Goal: Navigation & Orientation: Find specific page/section

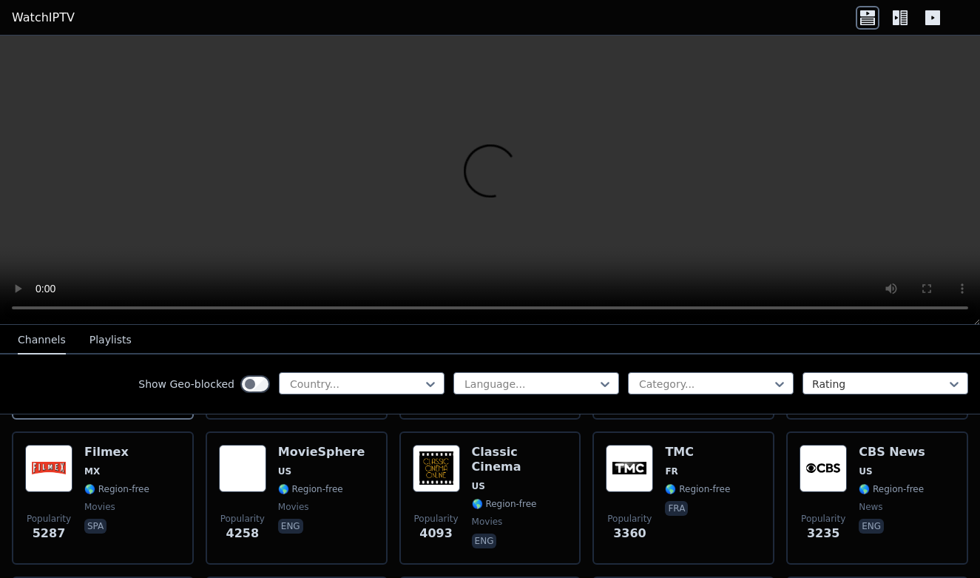
scroll to position [328, 0]
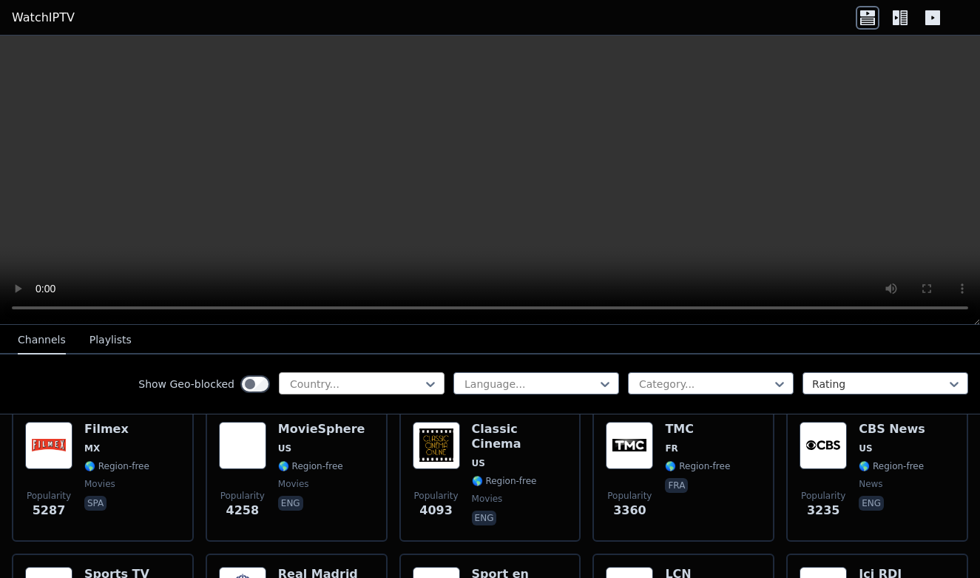
click at [374, 384] on div at bounding box center [356, 384] width 135 height 15
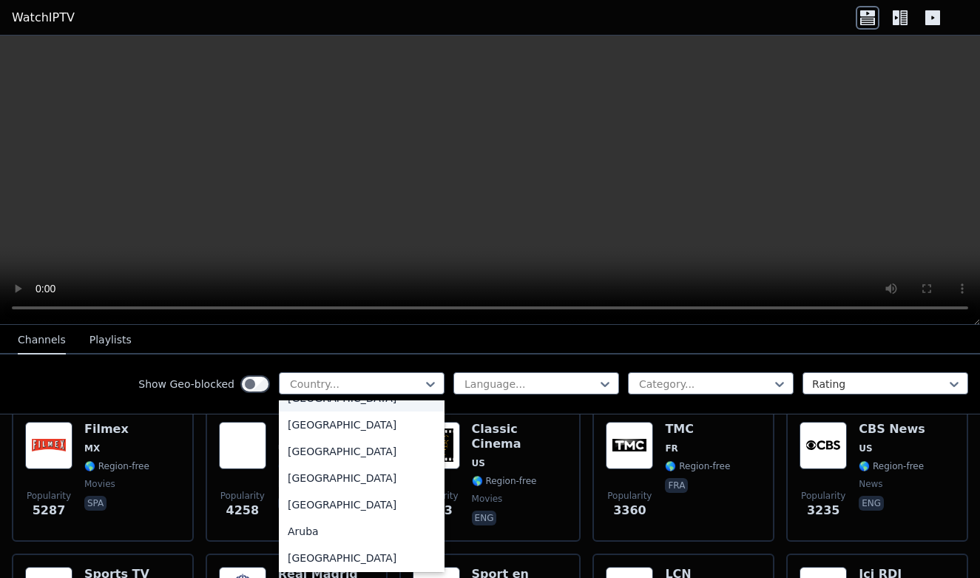
scroll to position [118, 0]
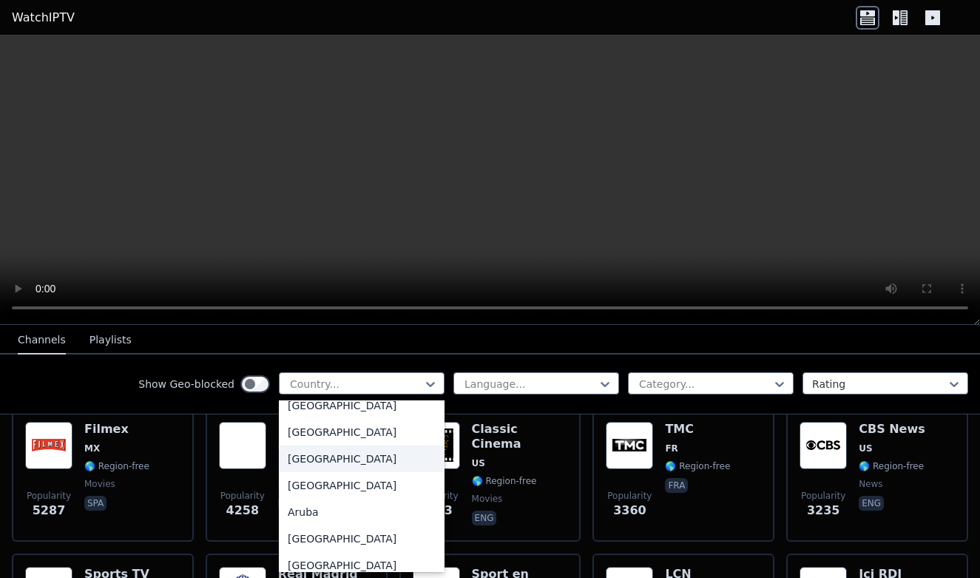
click at [331, 462] on div "[GEOGRAPHIC_DATA]" at bounding box center [362, 458] width 166 height 27
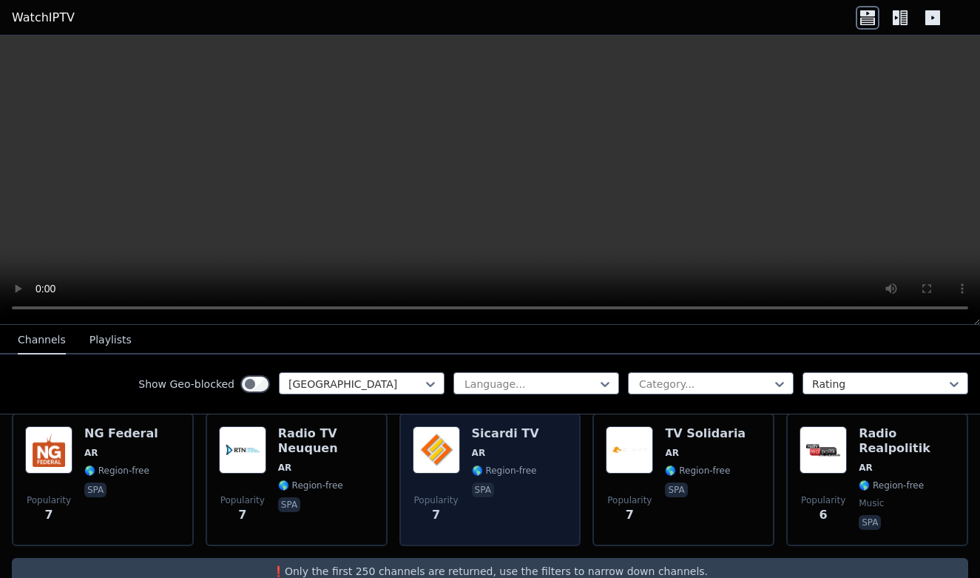
scroll to position [2654, 0]
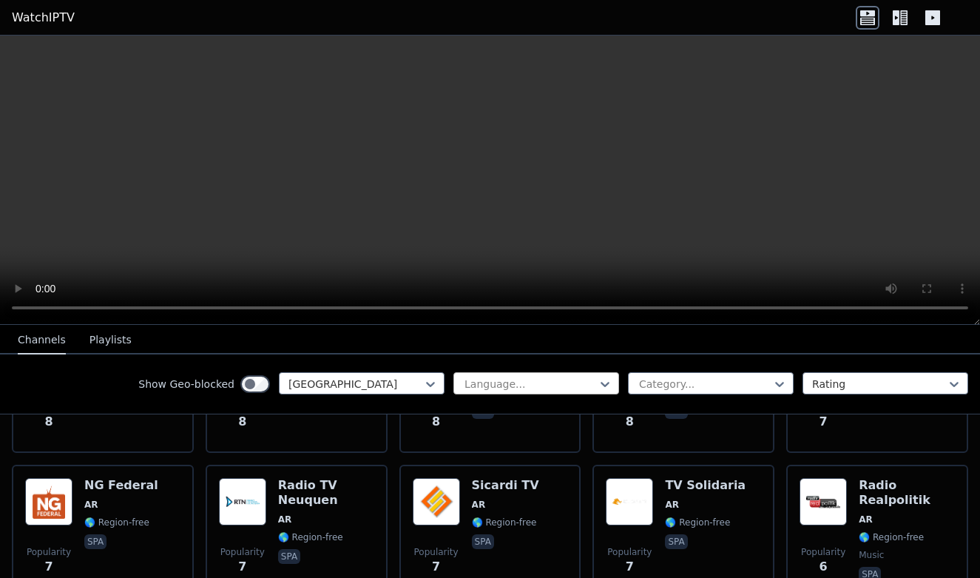
click at [586, 383] on div at bounding box center [530, 384] width 135 height 15
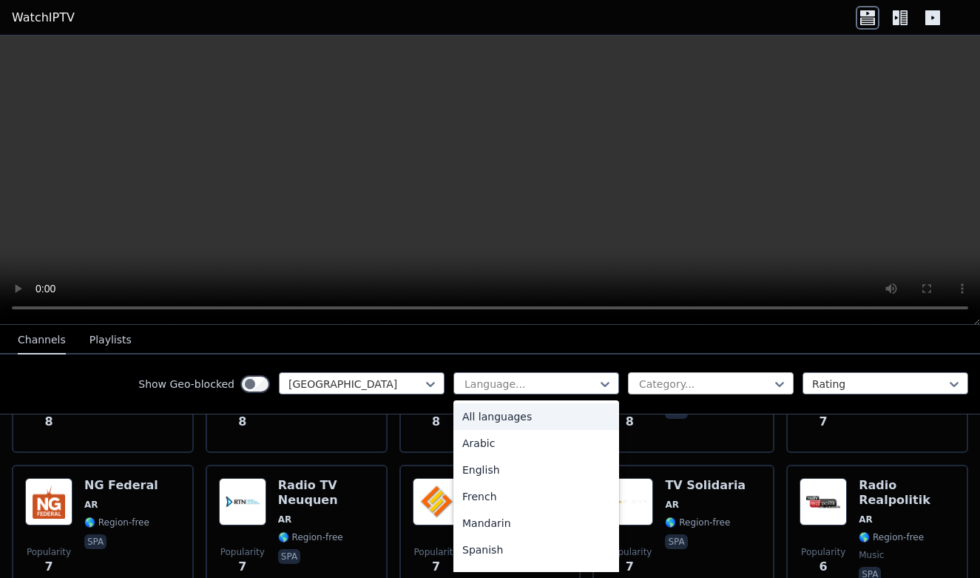
click at [676, 372] on div "Category..." at bounding box center [711, 383] width 166 height 22
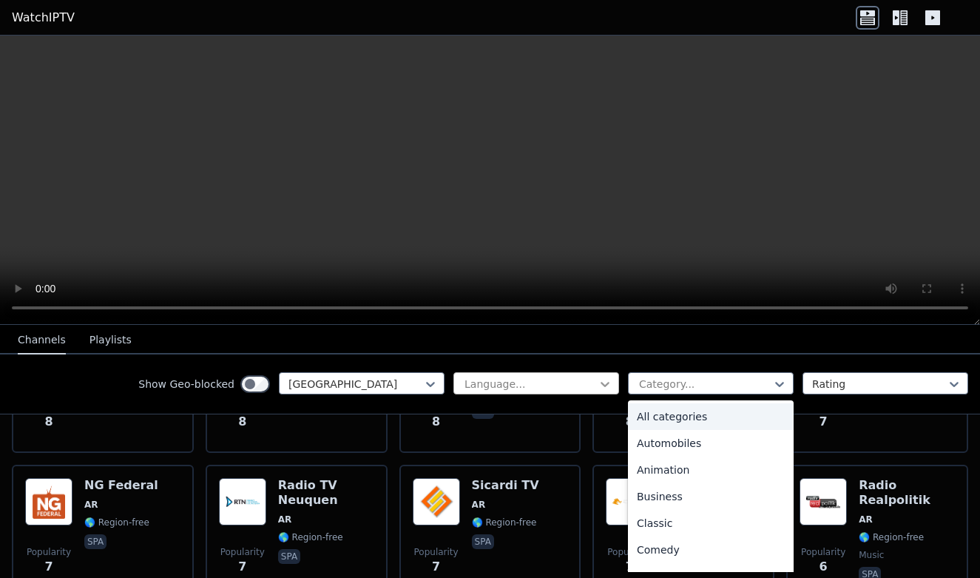
click at [598, 385] on icon at bounding box center [605, 384] width 15 height 15
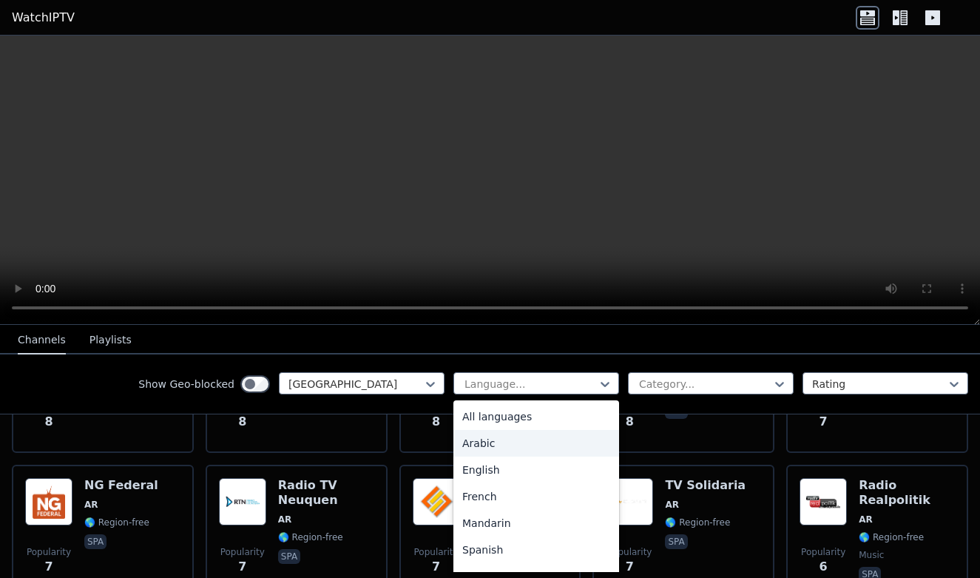
scroll to position [25, 0]
click at [488, 516] on div "Spanish" at bounding box center [537, 524] width 166 height 27
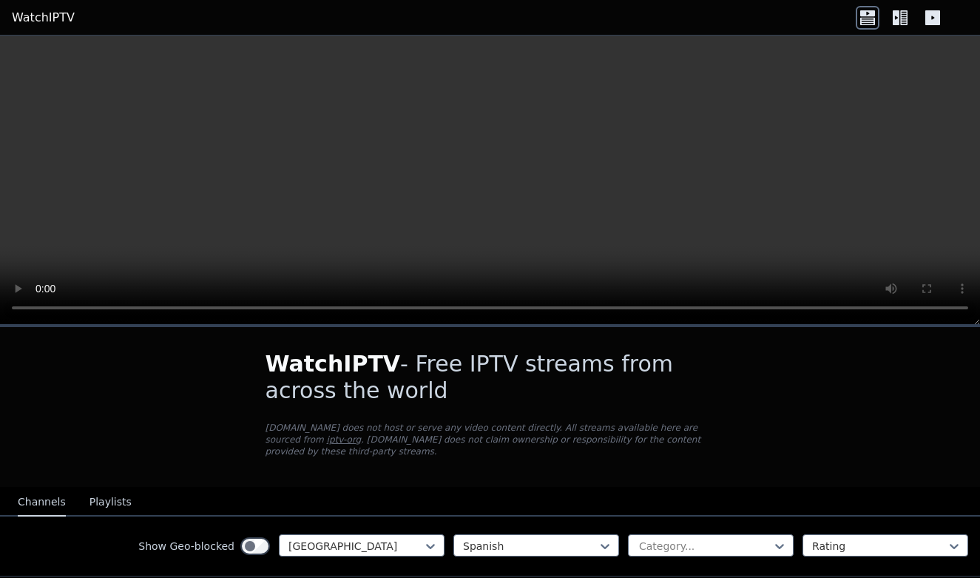
scroll to position [126, 0]
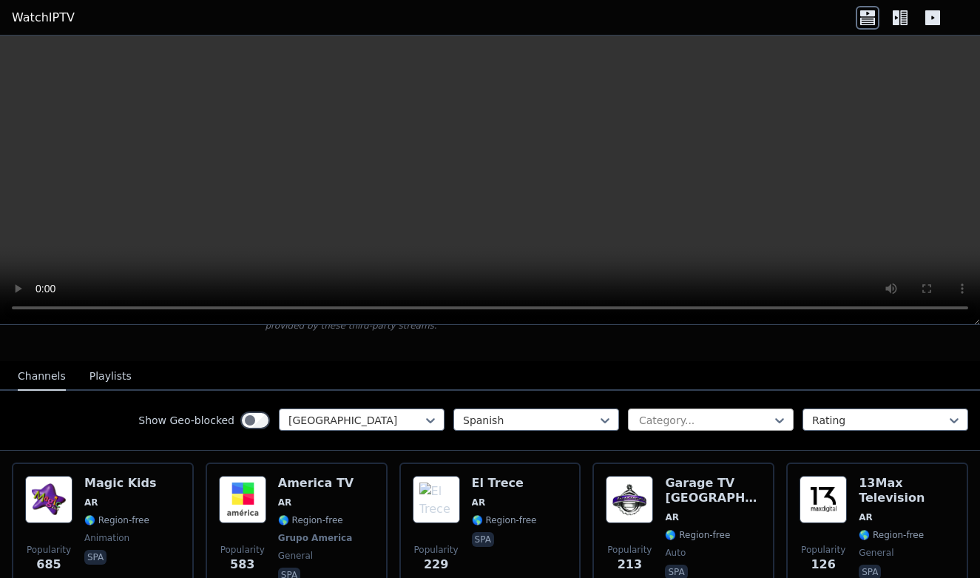
click at [757, 417] on div at bounding box center [705, 420] width 135 height 15
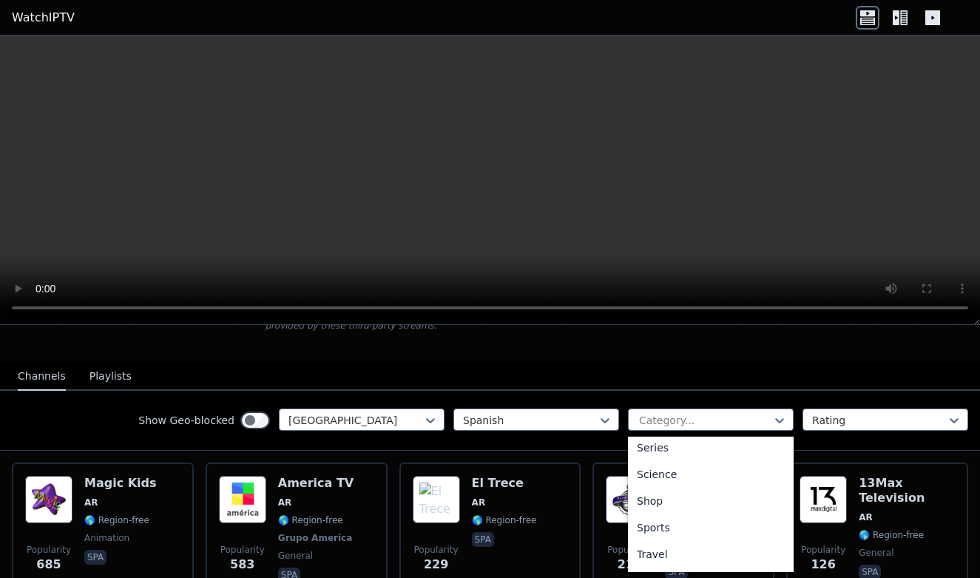
scroll to position [565, 0]
click at [664, 523] on div "Sports" at bounding box center [711, 526] width 166 height 27
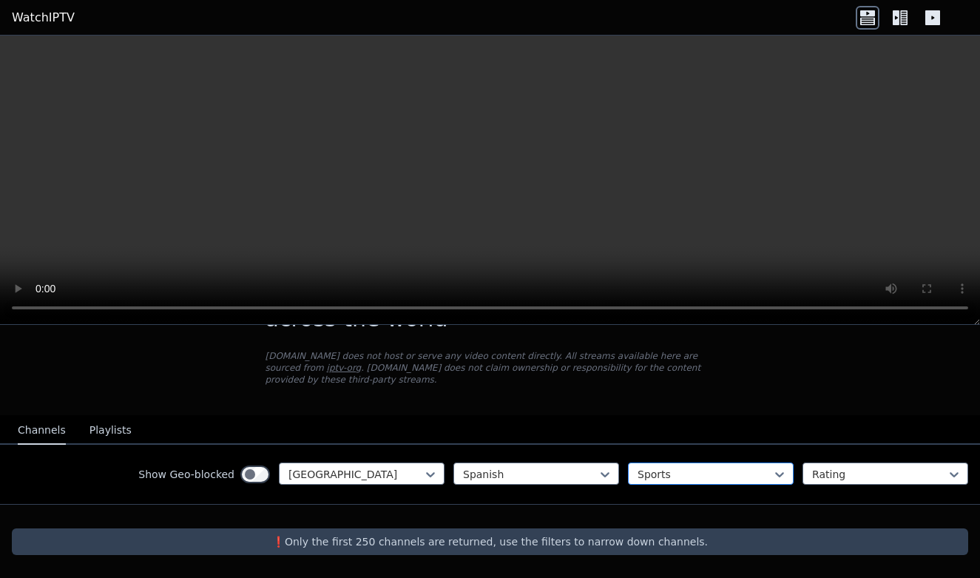
click at [687, 471] on div at bounding box center [705, 474] width 135 height 15
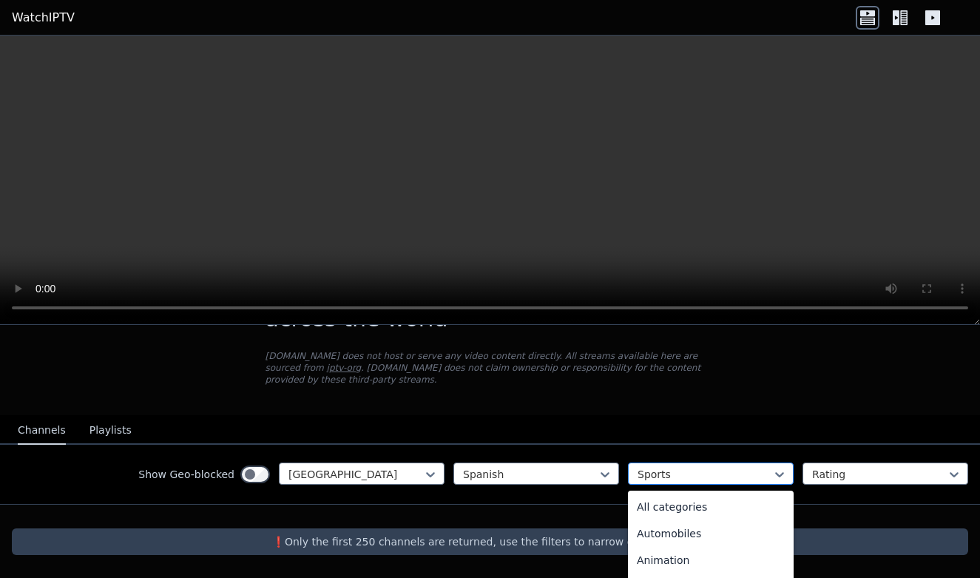
scroll to position [456, 0]
click at [666, 507] on div "News" at bounding box center [711, 504] width 166 height 27
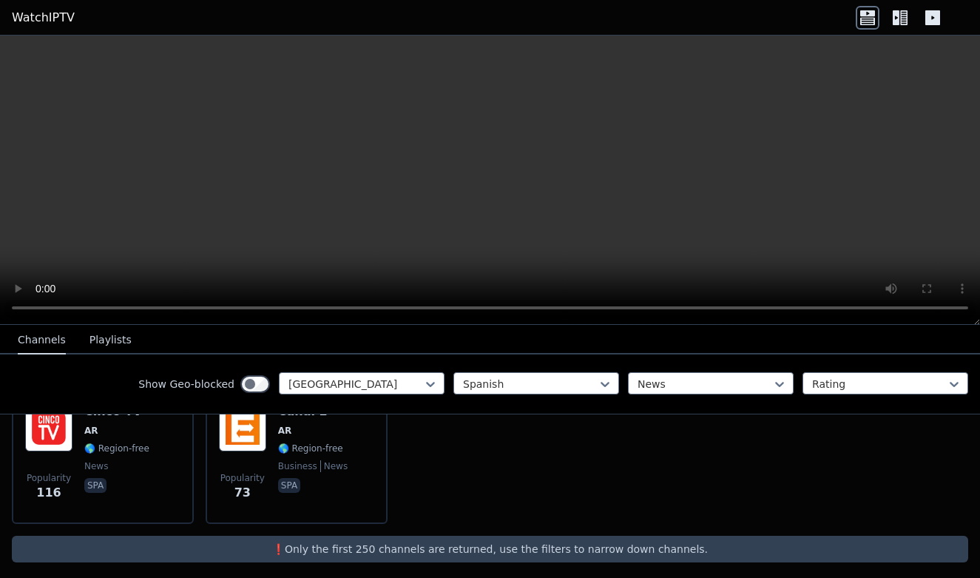
scroll to position [198, 0]
click at [125, 339] on div "Channels Playlists" at bounding box center [75, 340] width 138 height 28
click at [112, 341] on button "Playlists" at bounding box center [111, 340] width 42 height 28
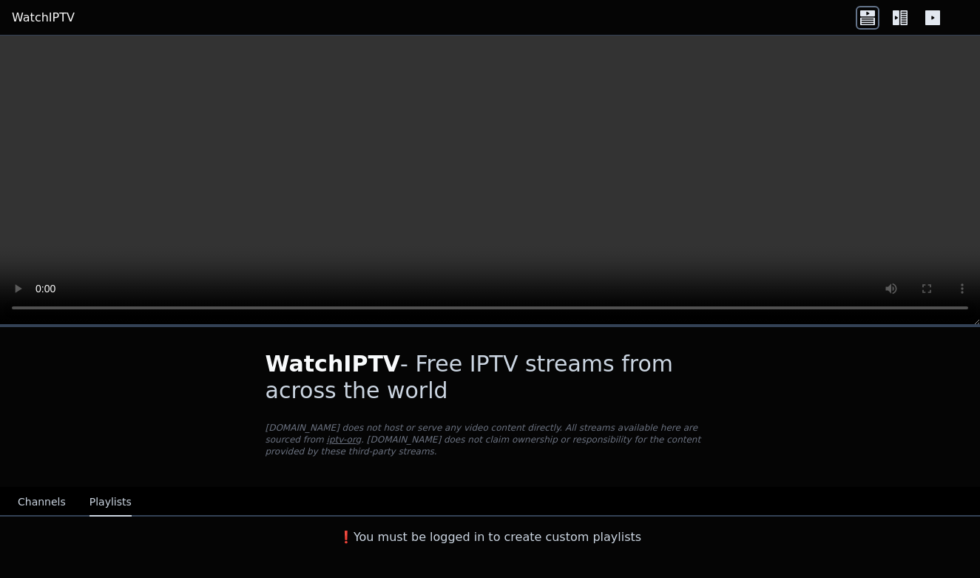
scroll to position [0, 0]
click at [40, 498] on button "Channels" at bounding box center [42, 502] width 48 height 28
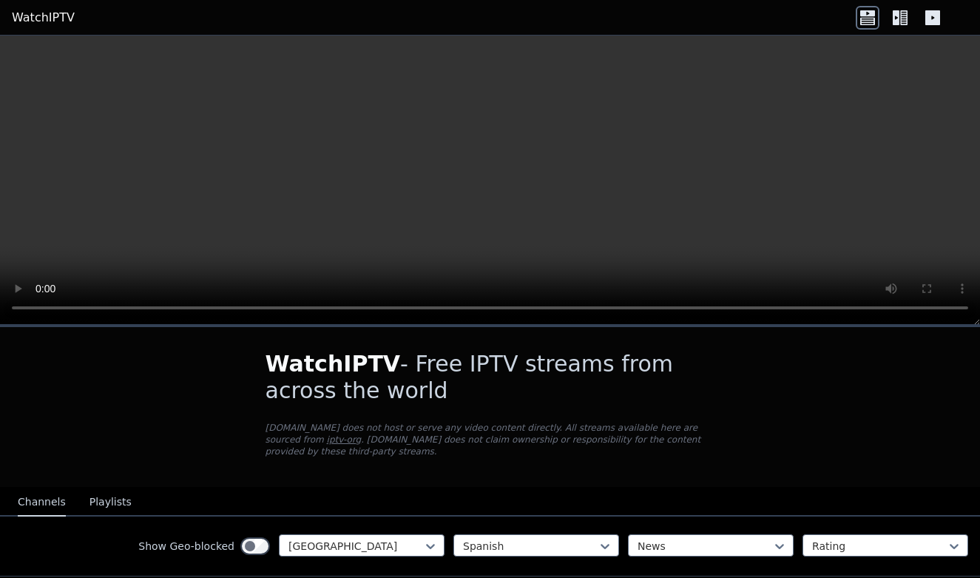
click at [536, 533] on div "Show Geo-blocked Argentina Spanish News Rating" at bounding box center [490, 546] width 980 height 60
click at [518, 544] on div at bounding box center [530, 546] width 135 height 15
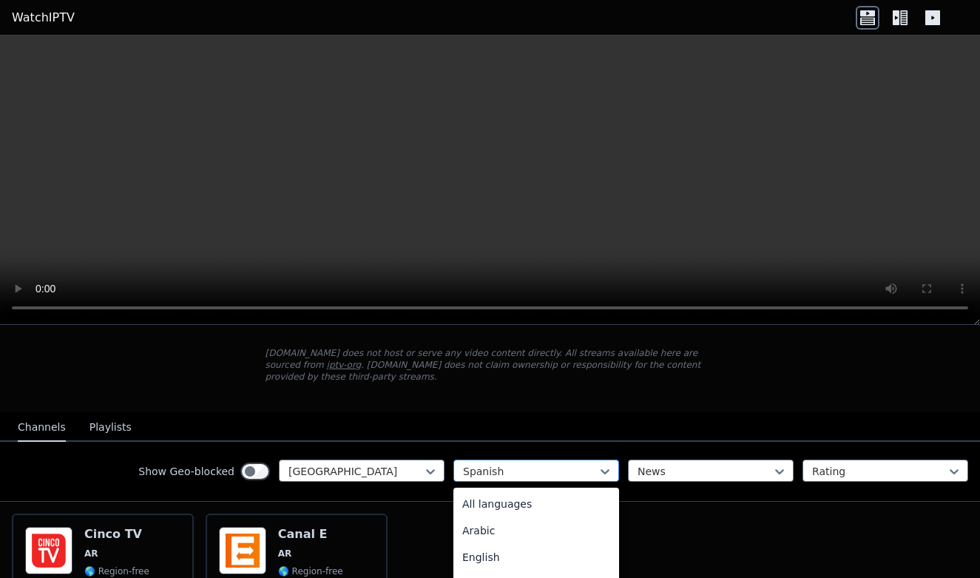
scroll to position [78, 0]
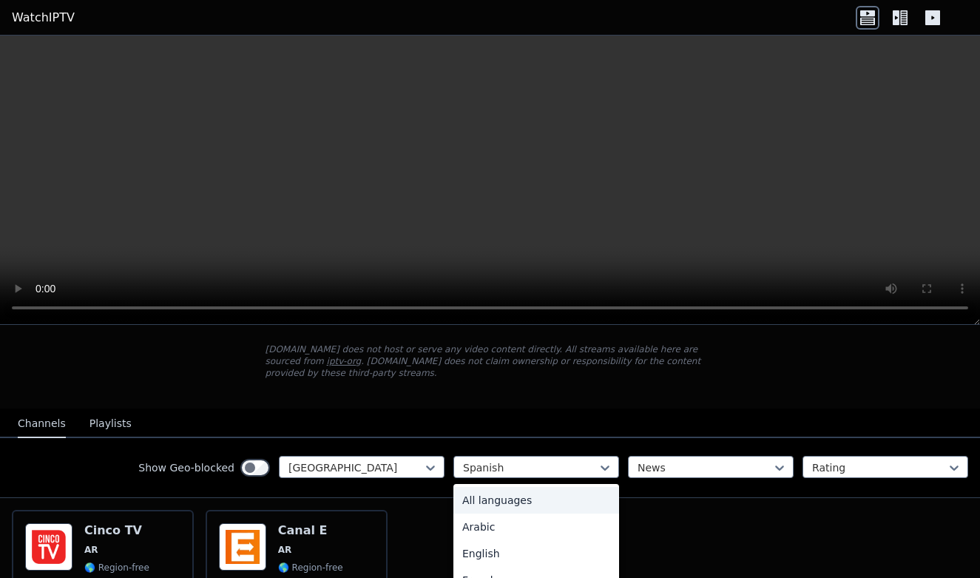
click at [489, 499] on div "All languages" at bounding box center [537, 500] width 166 height 27
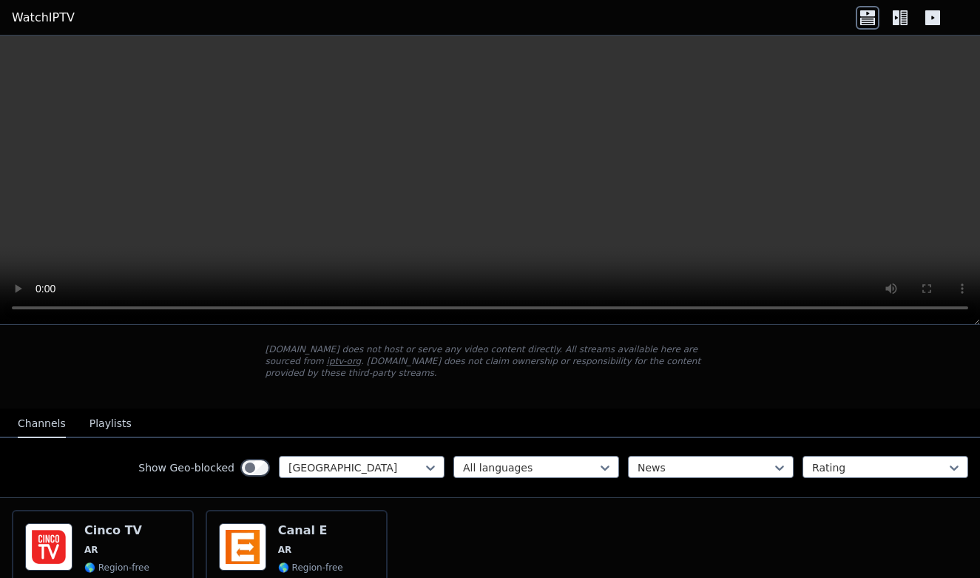
scroll to position [199, 0]
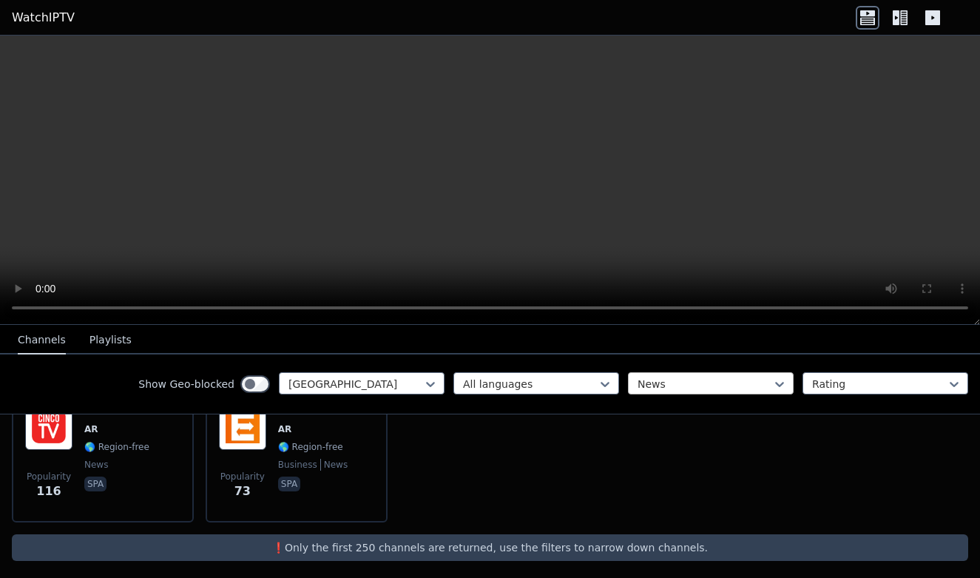
click at [697, 377] on div at bounding box center [705, 384] width 135 height 15
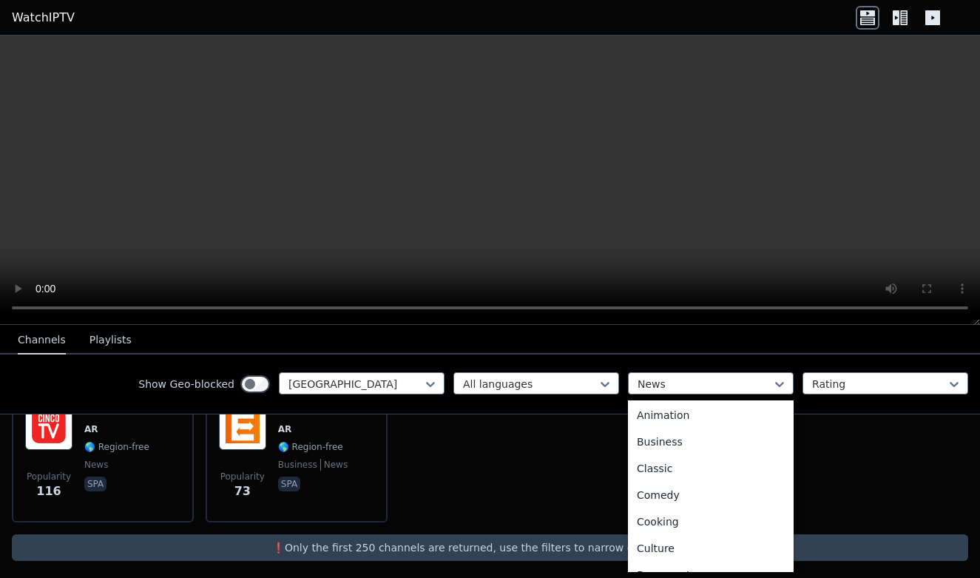
scroll to position [0, 0]
click at [668, 416] on div "All categories" at bounding box center [711, 416] width 166 height 27
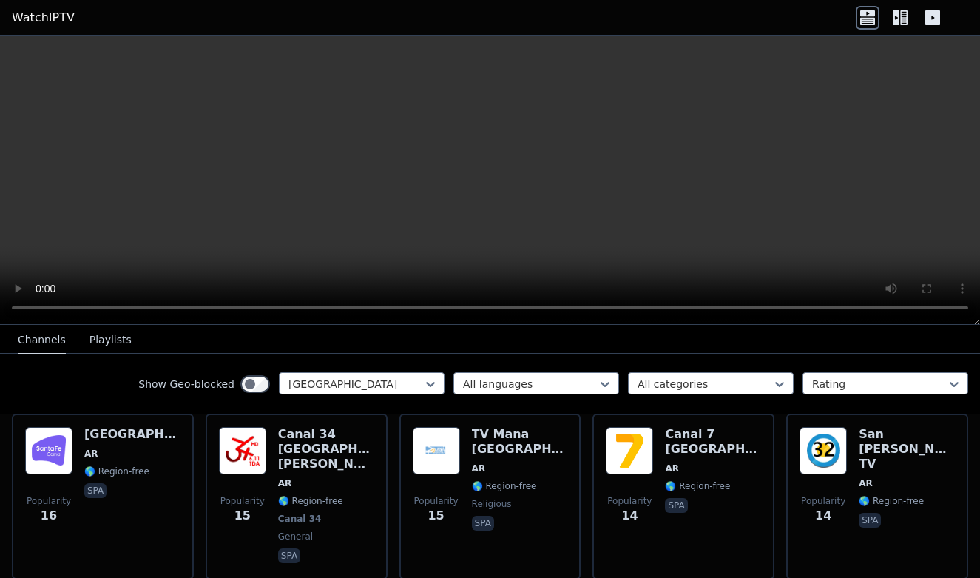
scroll to position [1510, 0]
